Goal: Information Seeking & Learning: Get advice/opinions

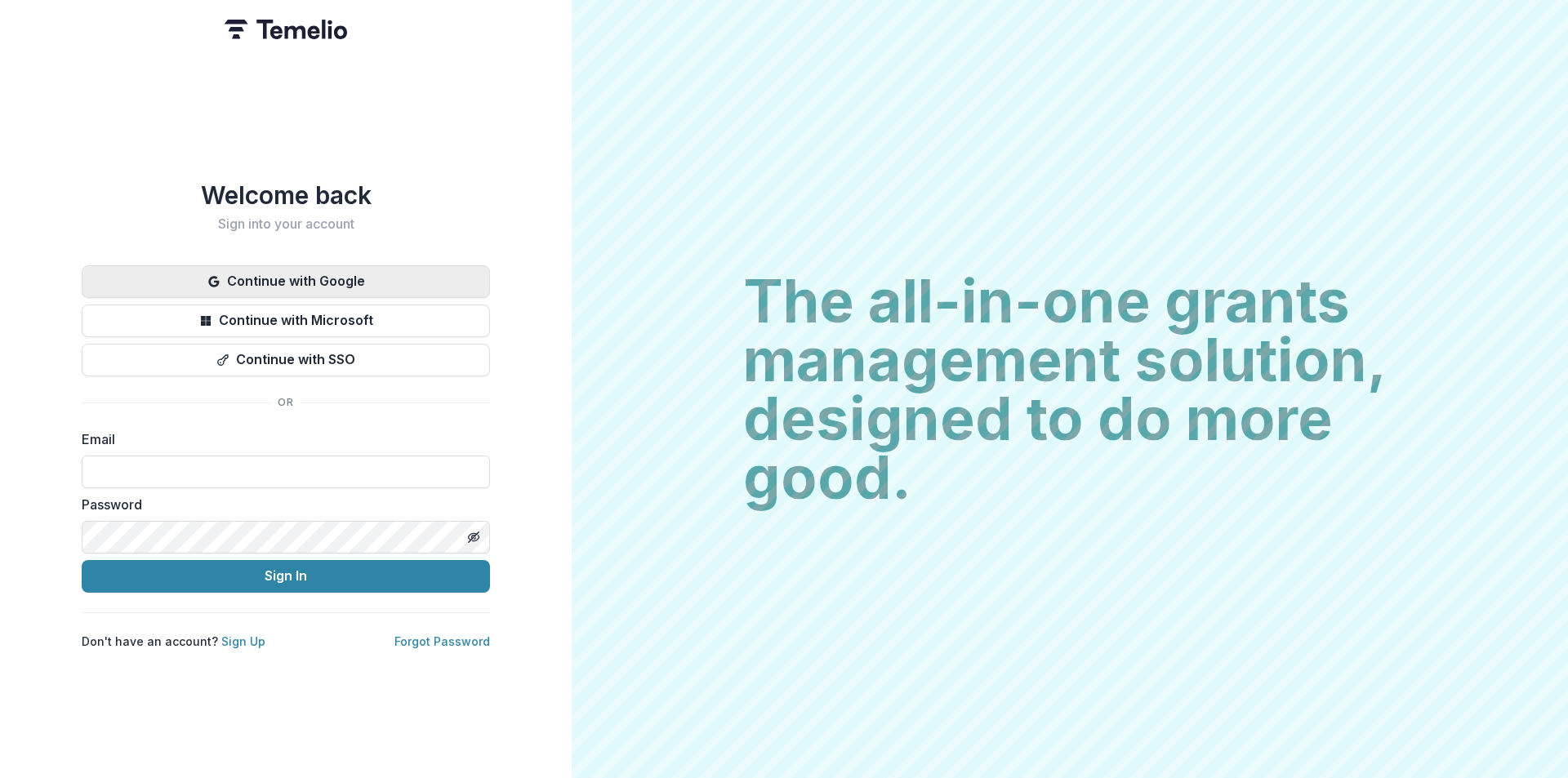
click at [325, 272] on button "Continue with Google" at bounding box center [285, 282] width 408 height 33
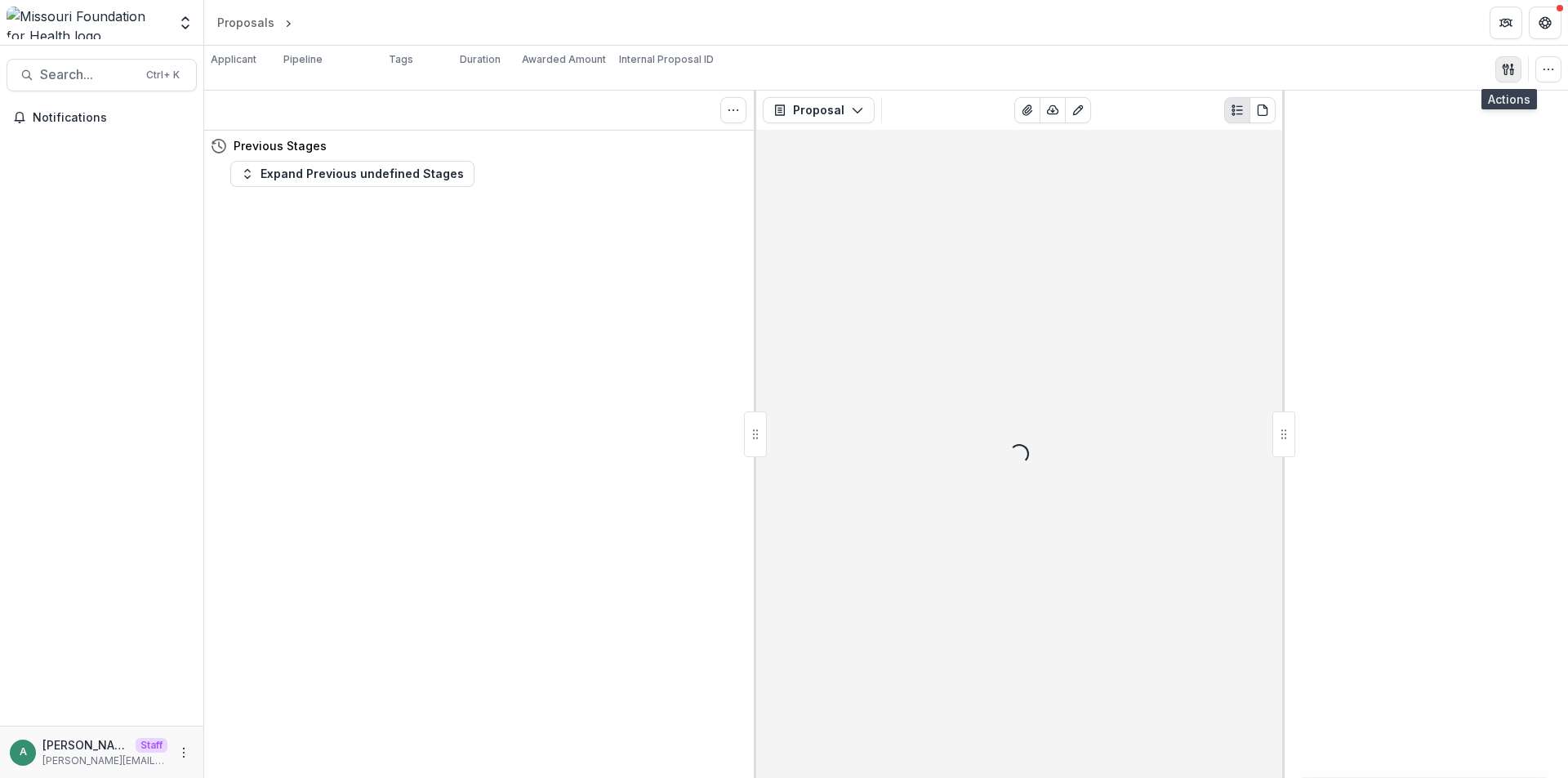
click at [1510, 59] on button "button" at bounding box center [1508, 70] width 26 height 26
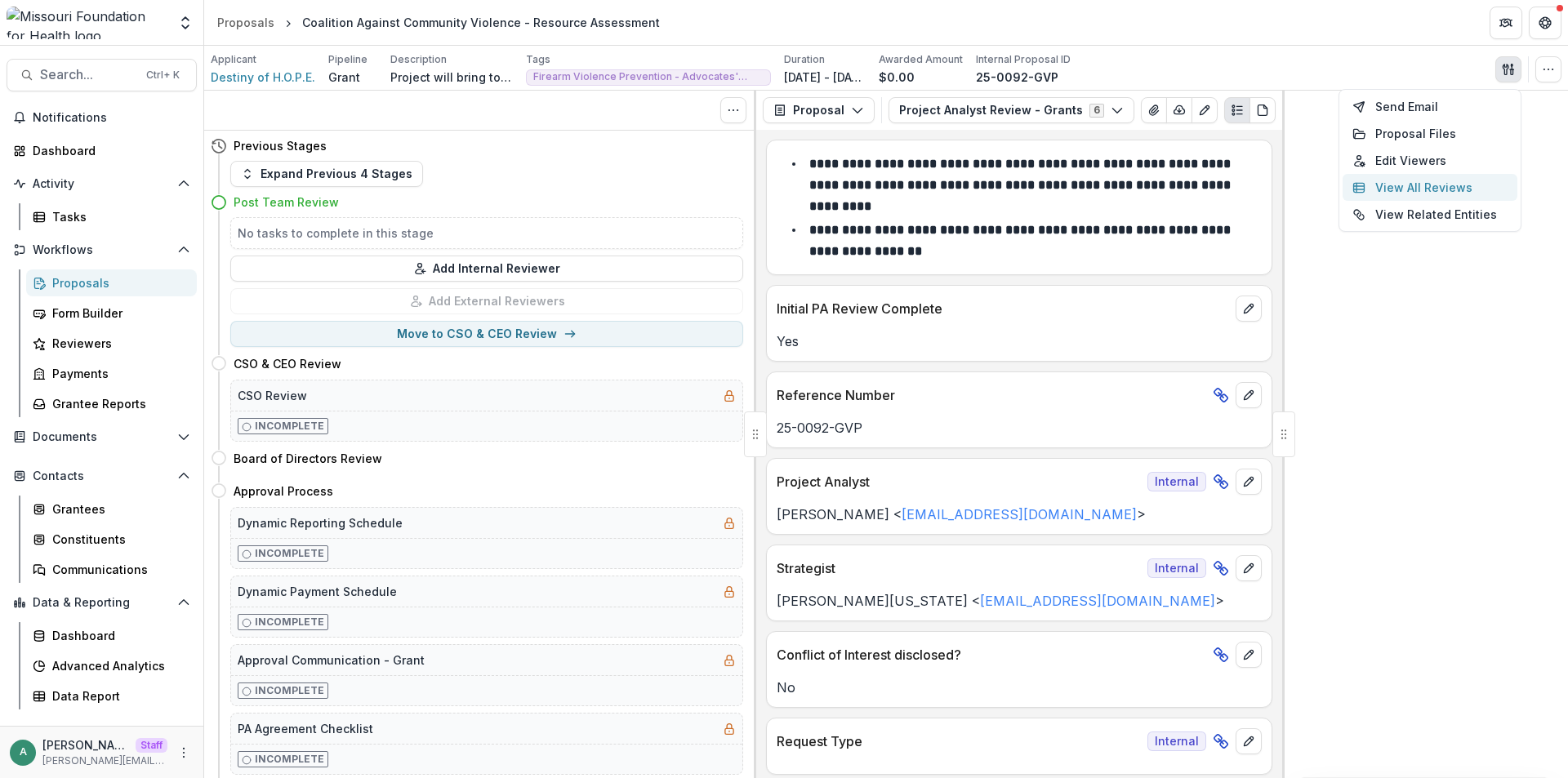
click at [1391, 182] on button "View All Reviews" at bounding box center [1429, 187] width 174 height 27
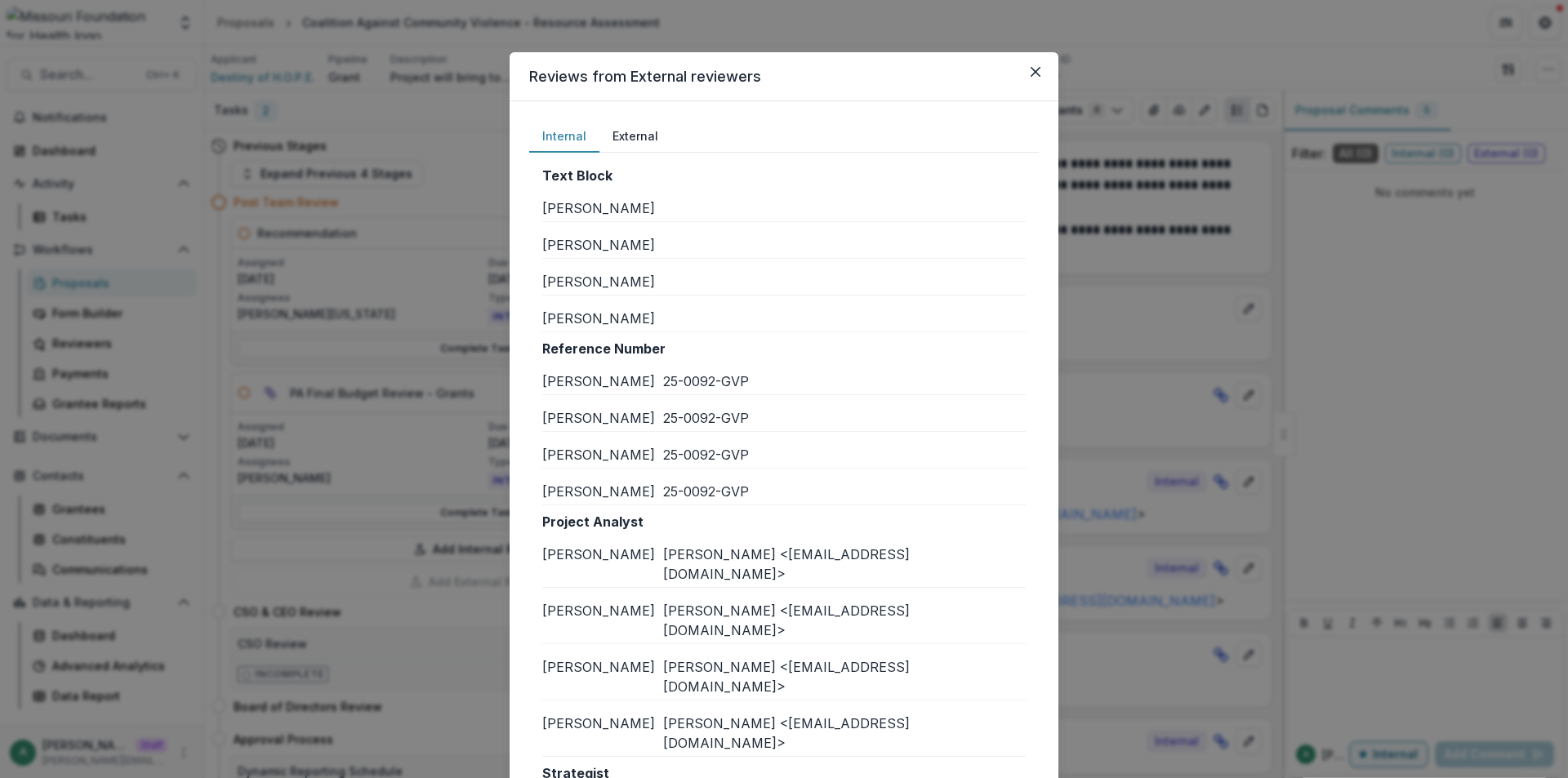
click at [633, 140] on button "External" at bounding box center [635, 137] width 72 height 32
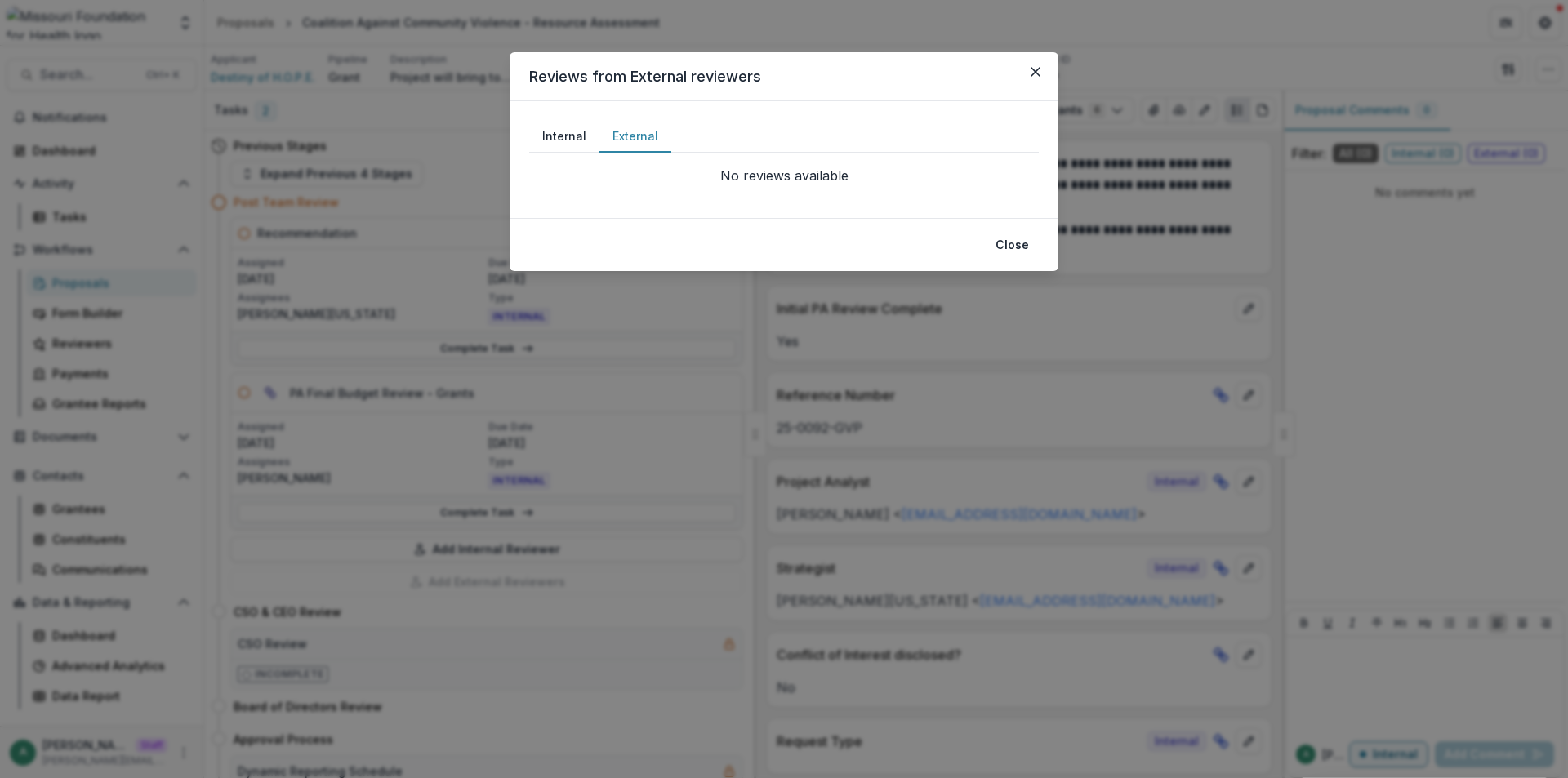
click at [544, 135] on button "Internal" at bounding box center [564, 137] width 70 height 32
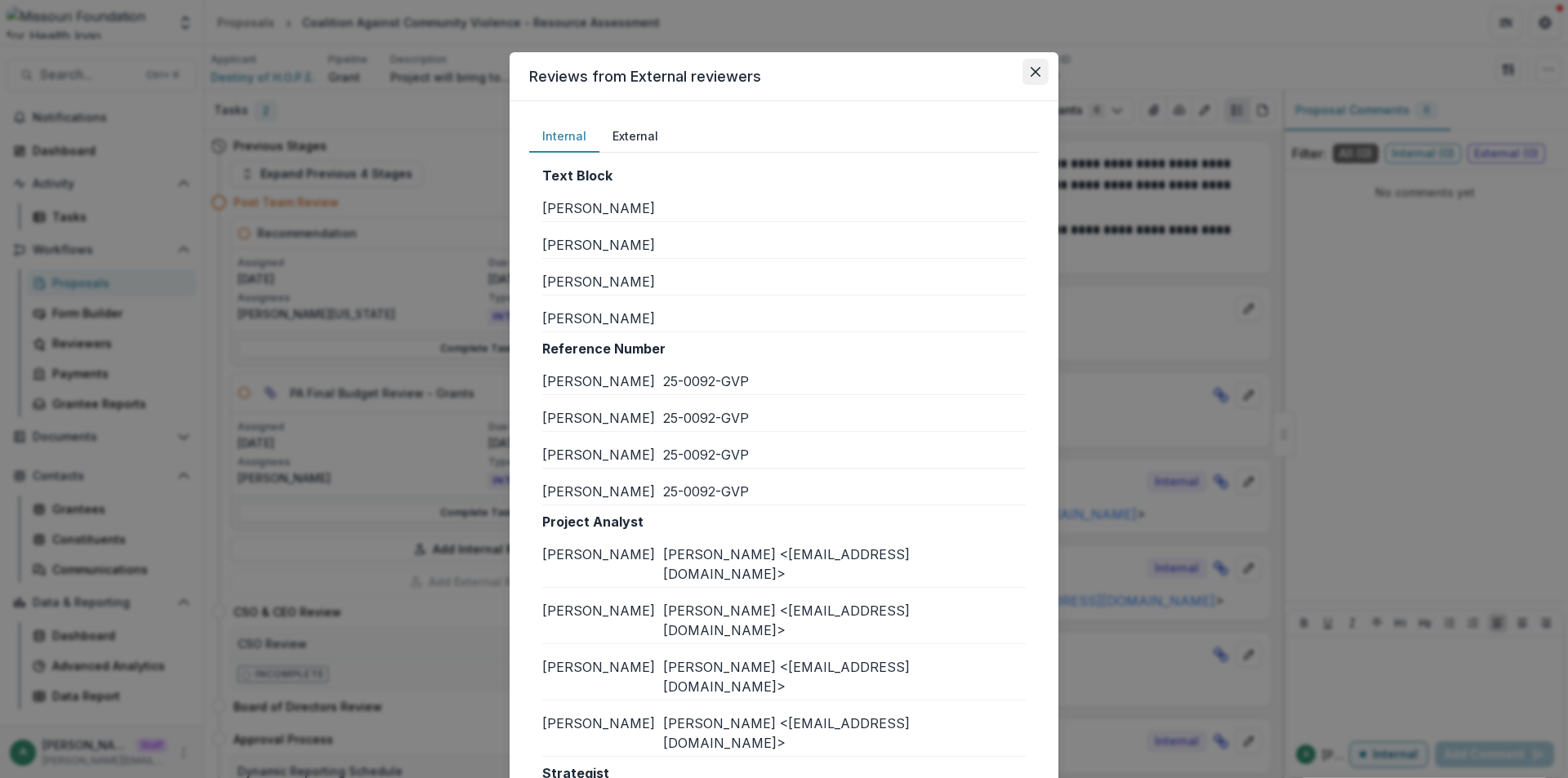
click at [1035, 61] on button "Close" at bounding box center [1036, 71] width 26 height 26
